Goal: Information Seeking & Learning: Learn about a topic

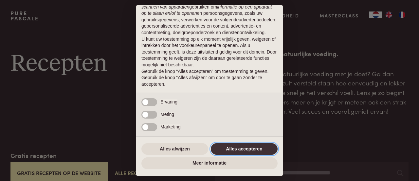
click at [240, 145] on button "Alles accepteren" at bounding box center [244, 149] width 67 height 12
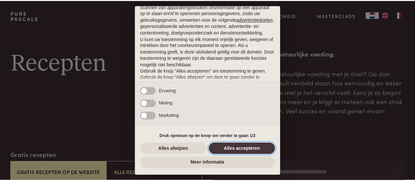
scroll to position [83, 0]
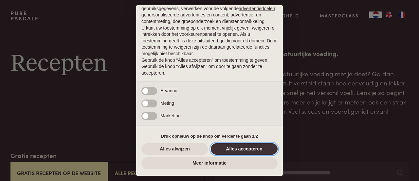
click at [223, 148] on button "Alles accepteren" at bounding box center [244, 149] width 67 height 12
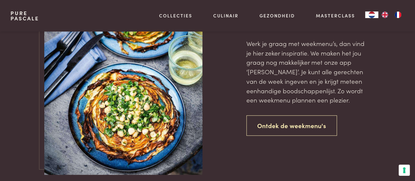
scroll to position [1442, 0]
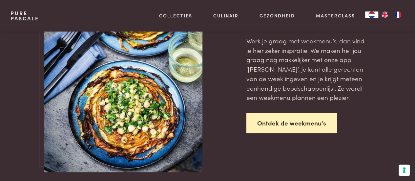
click at [269, 122] on link "Ontdek de weekmenu's" at bounding box center [291, 122] width 90 height 21
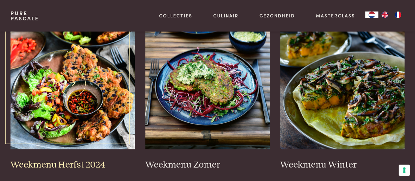
scroll to position [164, 0]
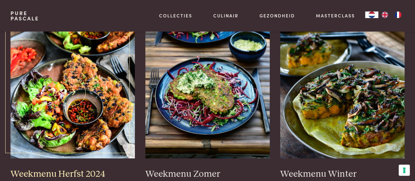
click at [93, 111] on img at bounding box center [72, 92] width 124 height 131
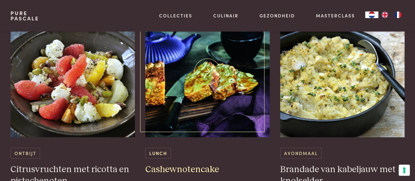
scroll to position [983, 0]
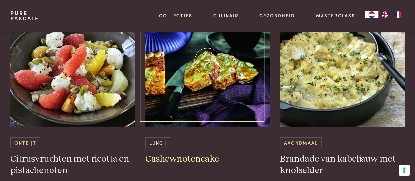
click at [216, 93] on img at bounding box center [207, 60] width 124 height 131
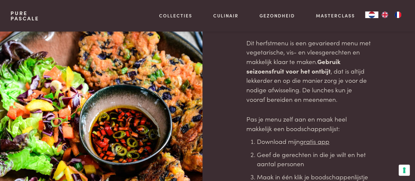
scroll to position [0, 0]
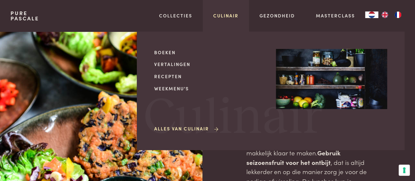
click at [224, 15] on link "Culinair" at bounding box center [225, 15] width 25 height 7
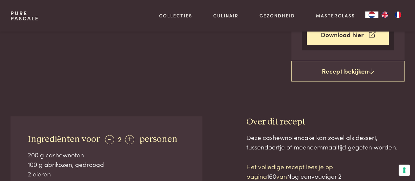
scroll to position [131, 0]
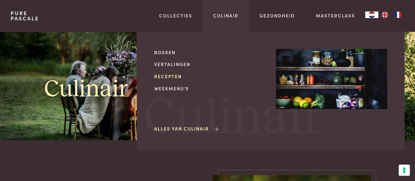
click at [164, 76] on link "Recepten" at bounding box center [209, 76] width 111 height 7
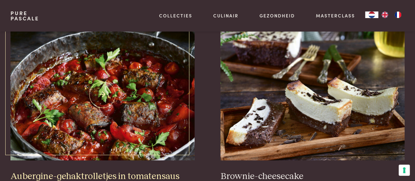
scroll to position [98, 0]
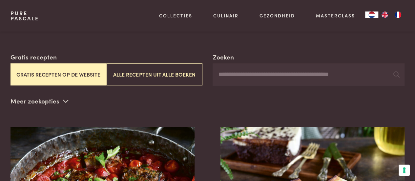
click at [253, 78] on input "Zoeken" at bounding box center [308, 74] width 192 height 22
type input "*****"
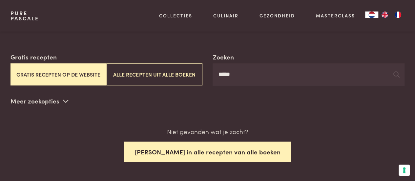
click at [212, 152] on button "Zoek in alle recepten van alle boeken" at bounding box center [207, 151] width 167 height 21
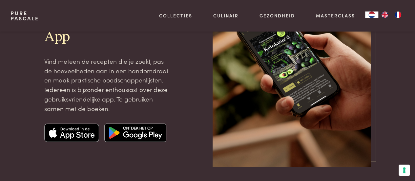
scroll to position [98, 0]
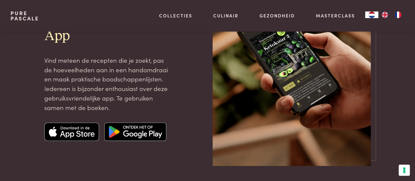
click at [116, 132] on img at bounding box center [135, 131] width 62 height 18
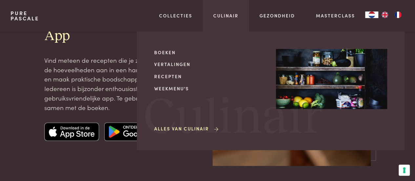
click at [212, 14] on div "Culinair Boeken Vertalingen Recepten Weekmenu's Alles van Culinair Culinair" at bounding box center [226, 15] width 46 height 31
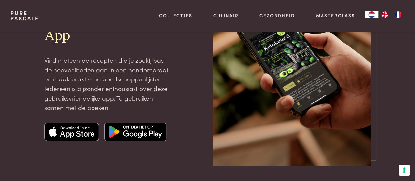
click at [139, 131] on img at bounding box center [135, 131] width 62 height 18
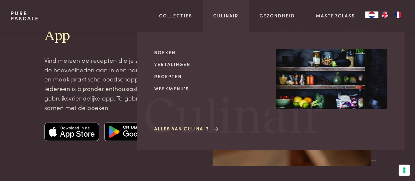
drag, startPoint x: 202, startPoint y: 57, endPoint x: 177, endPoint y: 70, distance: 28.4
click at [203, 31] on div "Culinair Boeken Vertalingen Recepten Weekmenu's Alles van Culinair Culinair" at bounding box center [226, 15] width 46 height 31
click at [173, 76] on link "Recepten" at bounding box center [209, 76] width 111 height 7
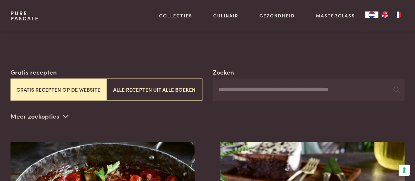
scroll to position [98, 0]
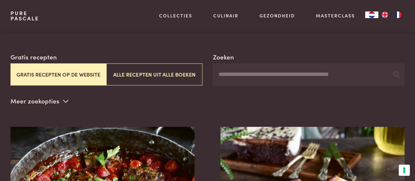
click at [247, 78] on input "Zoeken" at bounding box center [308, 74] width 192 height 22
type input "******"
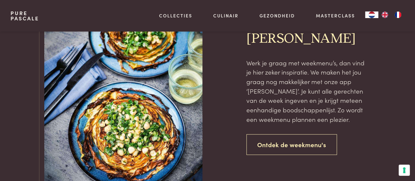
scroll to position [721, 0]
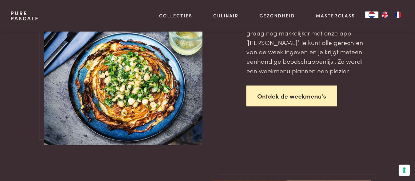
click at [288, 97] on link "Ontdek de weekmenu's" at bounding box center [291, 96] width 90 height 21
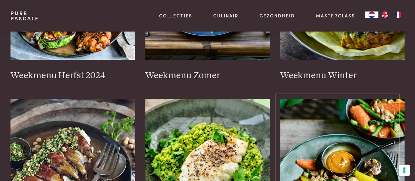
scroll to position [197, 0]
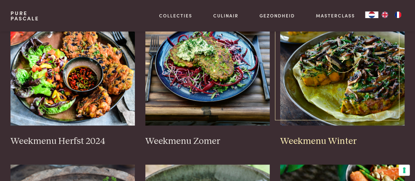
click at [346, 80] on img at bounding box center [342, 59] width 124 height 131
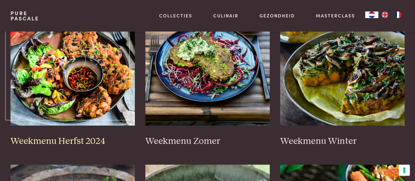
click at [51, 67] on img at bounding box center [72, 59] width 124 height 131
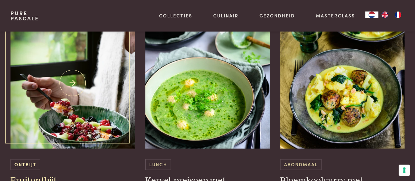
scroll to position [459, 0]
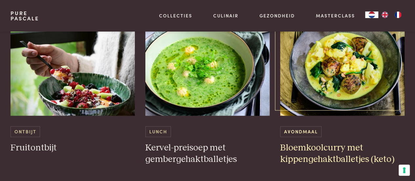
click at [342, 83] on img at bounding box center [342, 49] width 124 height 131
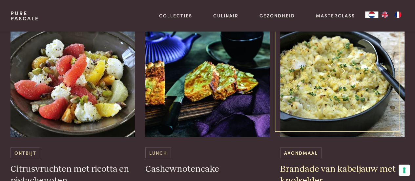
scroll to position [983, 0]
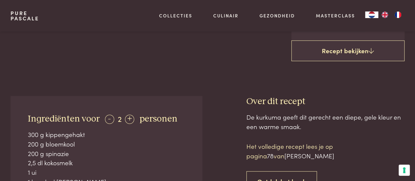
scroll to position [229, 0]
